Goal: Task Accomplishment & Management: Complete application form

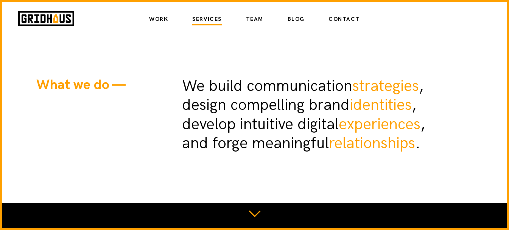
click at [360, 21] on ul "Work Services Team Blog Contact" at bounding box center [254, 19] width 235 height 6
click at [345, 17] on link "Contact" at bounding box center [343, 18] width 31 height 13
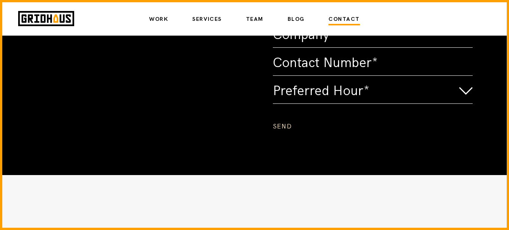
scroll to position [265, 0]
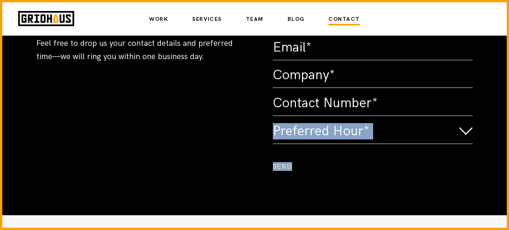
click at [396, 141] on form "Preferred Hour* 9am–12pm 12pm–3pm 3pm–6pm Send" at bounding box center [373, 89] width 200 height 165
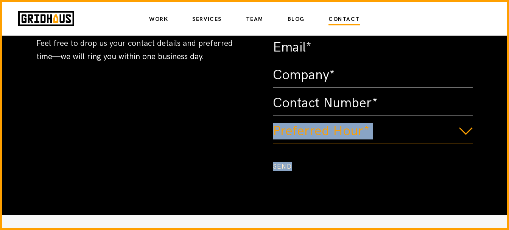
click at [395, 135] on select "Preferred Hour* 9am–12pm 12pm–3pm 3pm–6pm" at bounding box center [373, 131] width 200 height 25
select select "9am–12pm"
click at [273, 119] on select "Preferred Hour* 9am–12pm 12pm–3pm 3pm–6pm" at bounding box center [373, 131] width 200 height 25
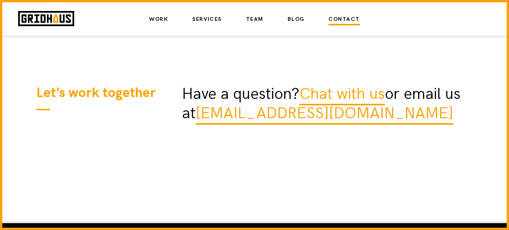
scroll to position [0, 0]
